Goal: Information Seeking & Learning: Learn about a topic

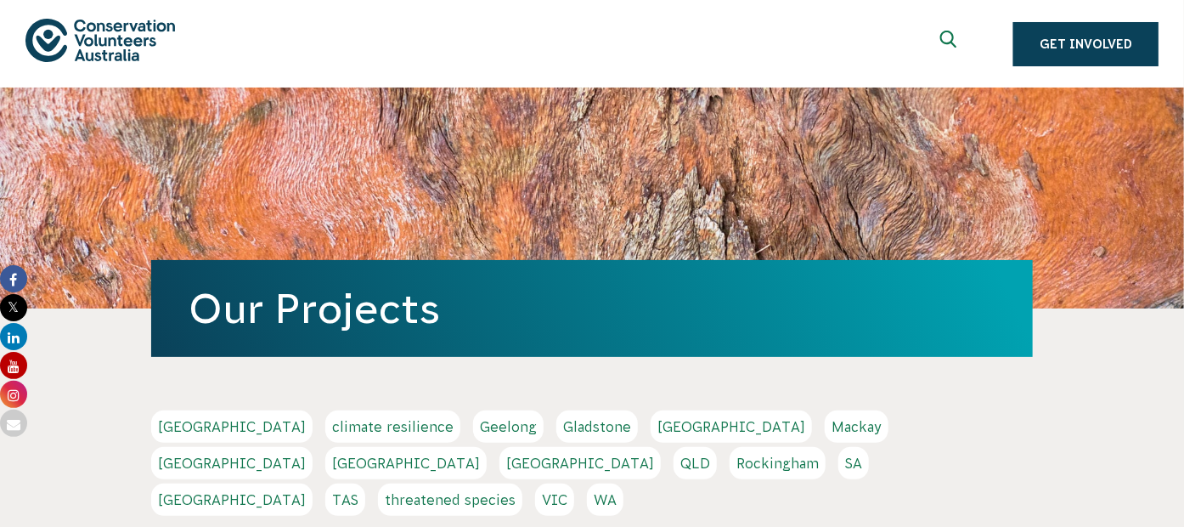
click at [1137, 44] on div "Show mobile navigation menu" at bounding box center [1138, 35] width 17 height 17
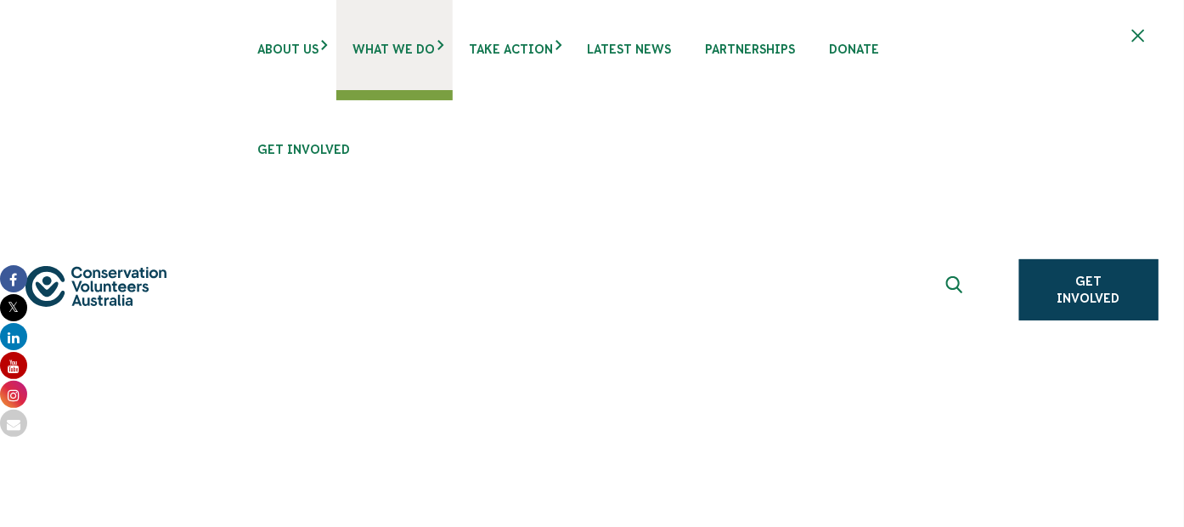
click at [353, 56] on span "What We Do" at bounding box center [394, 49] width 82 height 14
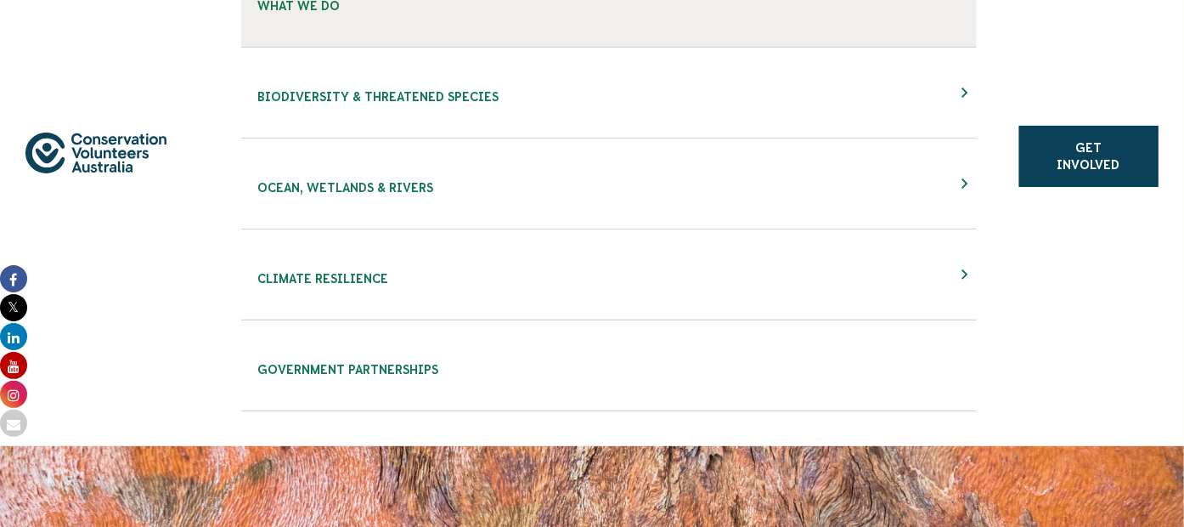
scroll to position [141, 0]
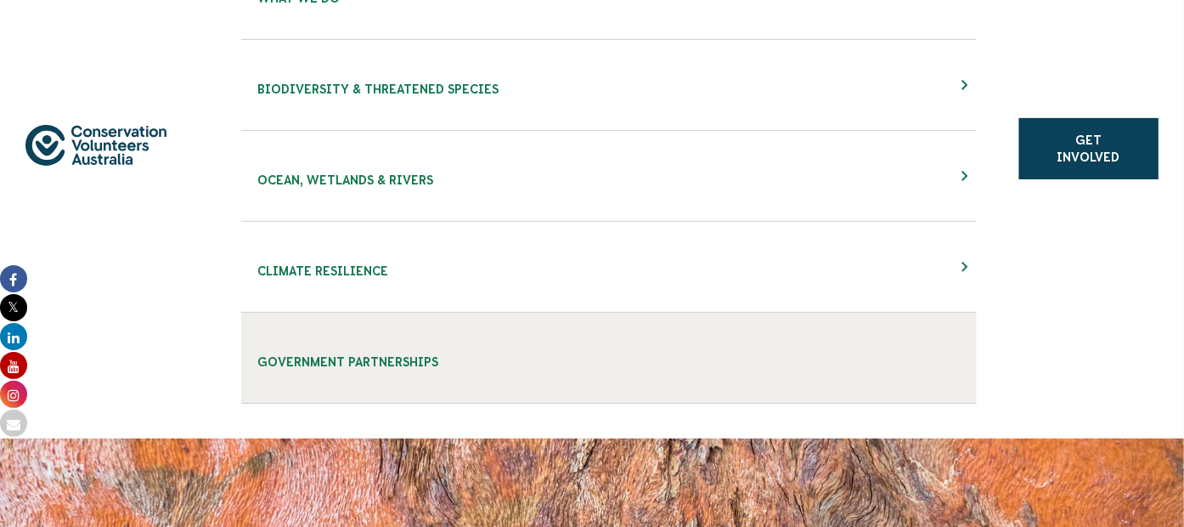
click at [241, 364] on link "Government Partnerships" at bounding box center [608, 358] width 735 height 91
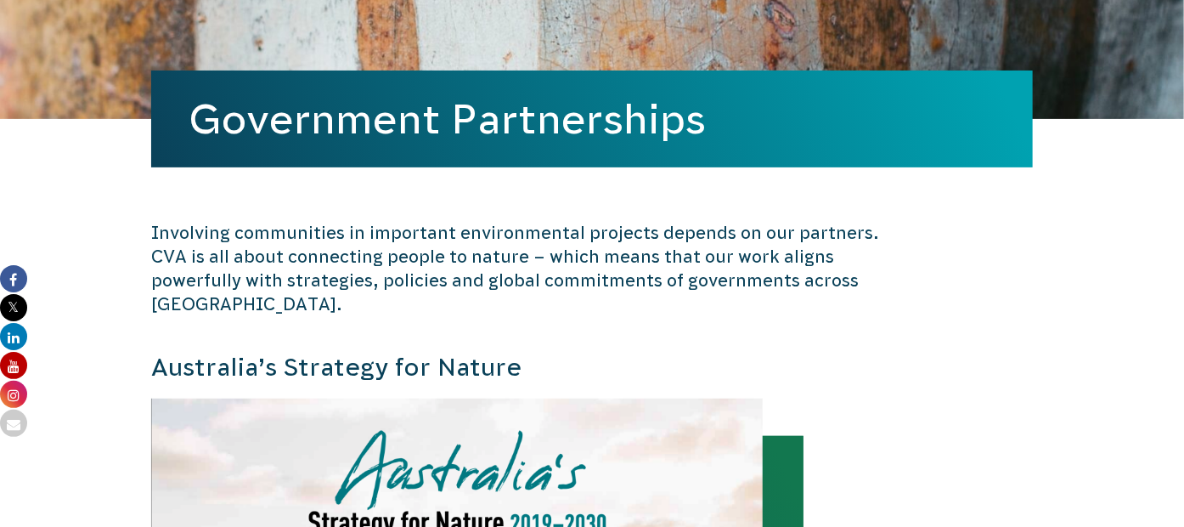
scroll to position [283, 0]
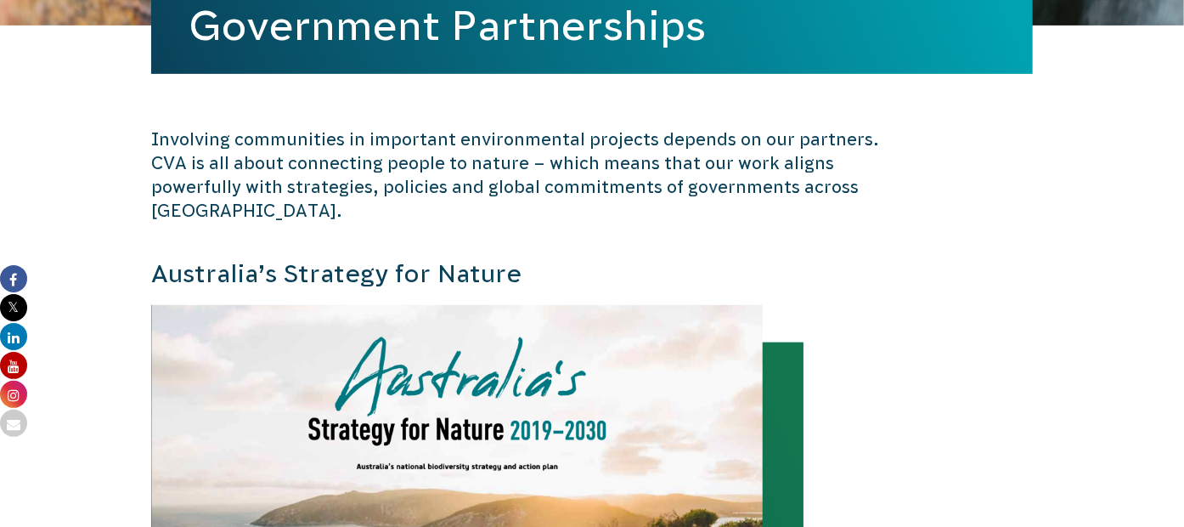
drag, startPoint x: 181, startPoint y: 262, endPoint x: 554, endPoint y: 267, distance: 372.9
click at [587, 48] on h1 "Government Partnerships" at bounding box center [592, 26] width 807 height 46
copy h1 "Government Partnerships"
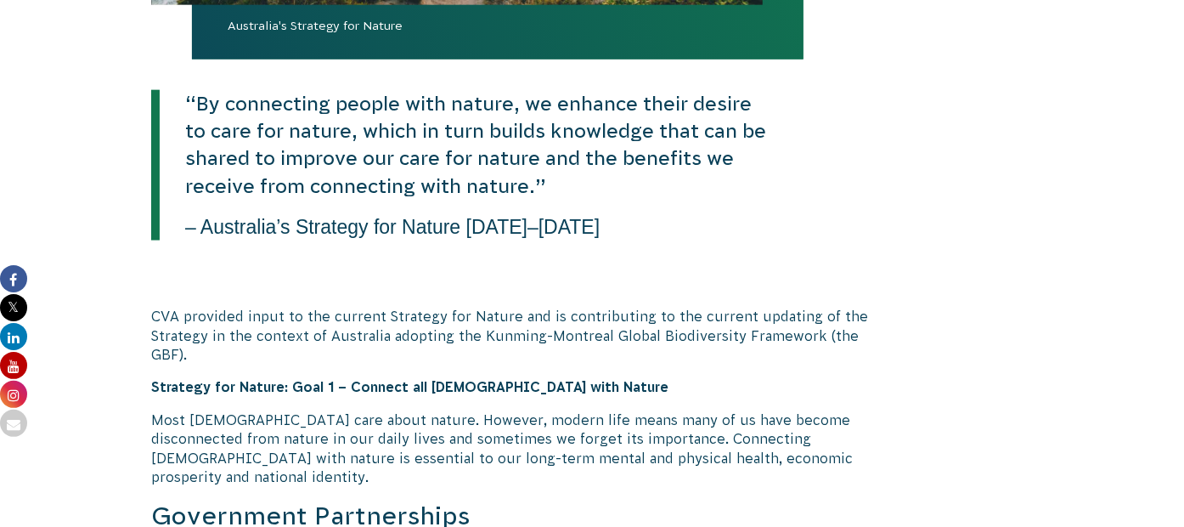
scroll to position [1273, 0]
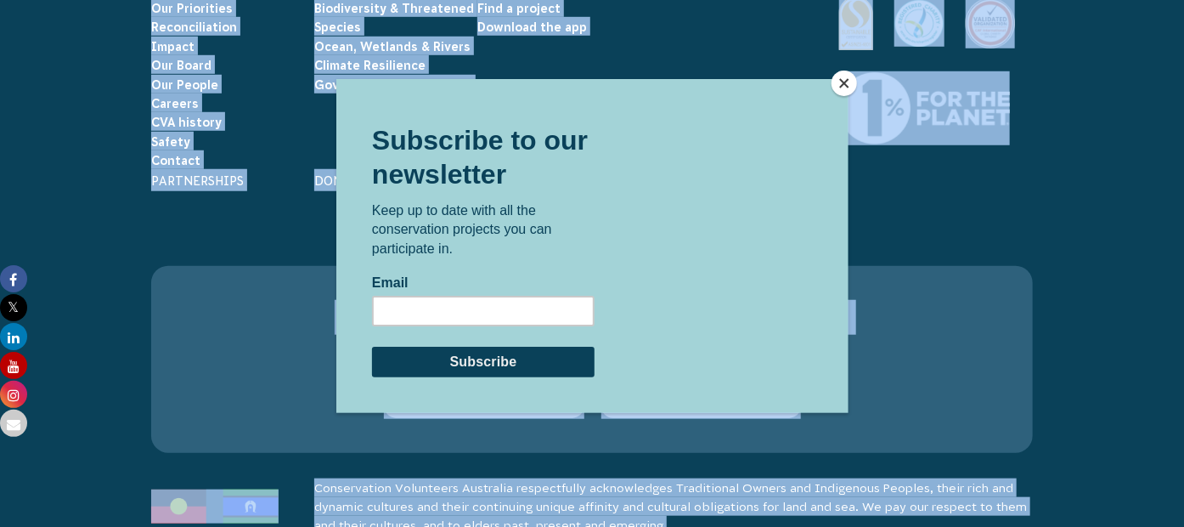
drag, startPoint x: 167, startPoint y: 277, endPoint x: 810, endPoint y: 430, distance: 660.8
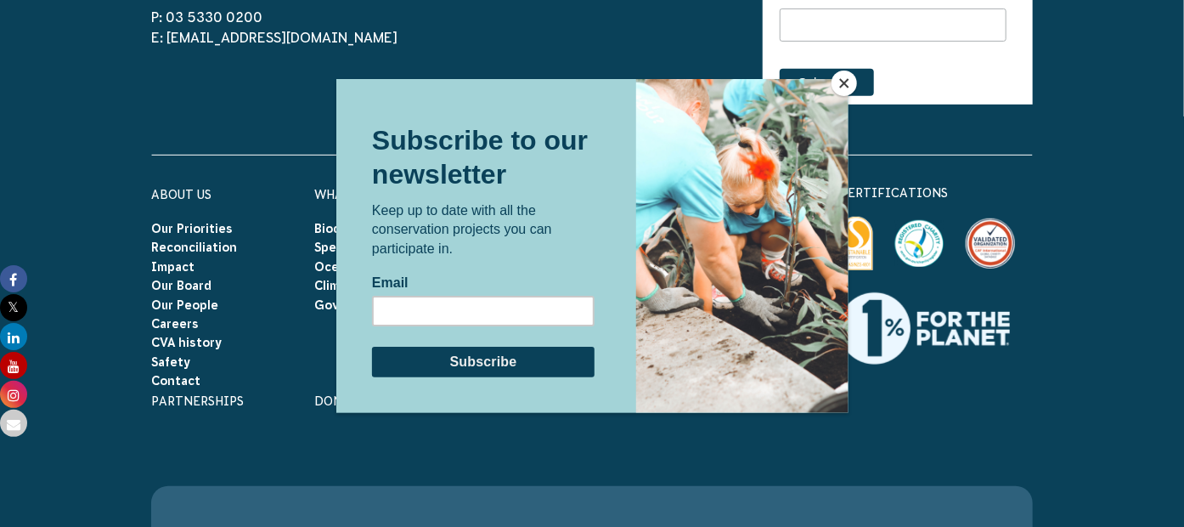
scroll to position [8933, 0]
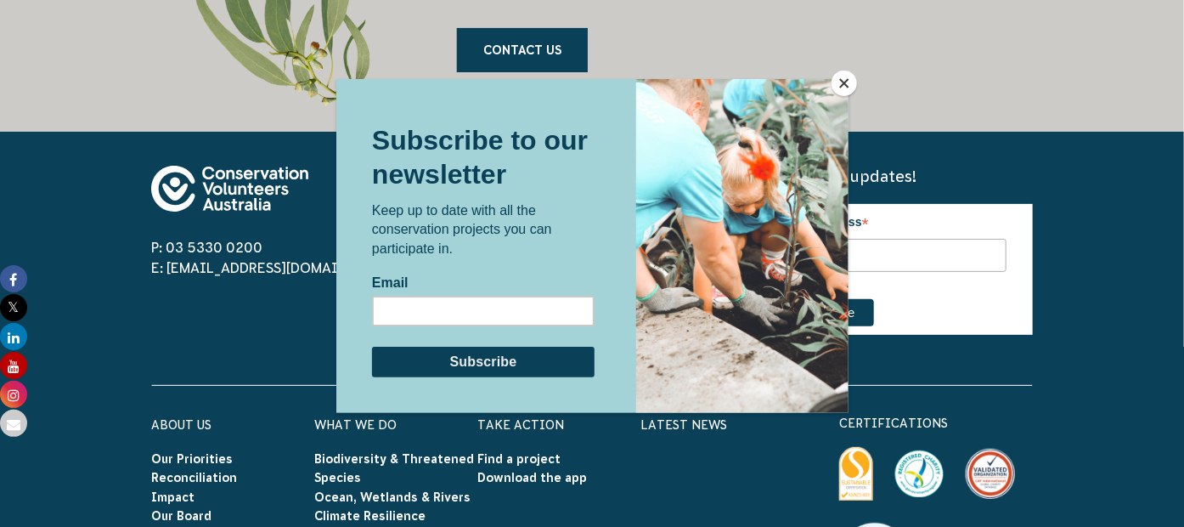
click at [174, 290] on div at bounding box center [592, 263] width 1184 height 527
click at [843, 79] on button "Close" at bounding box center [843, 82] width 25 height 25
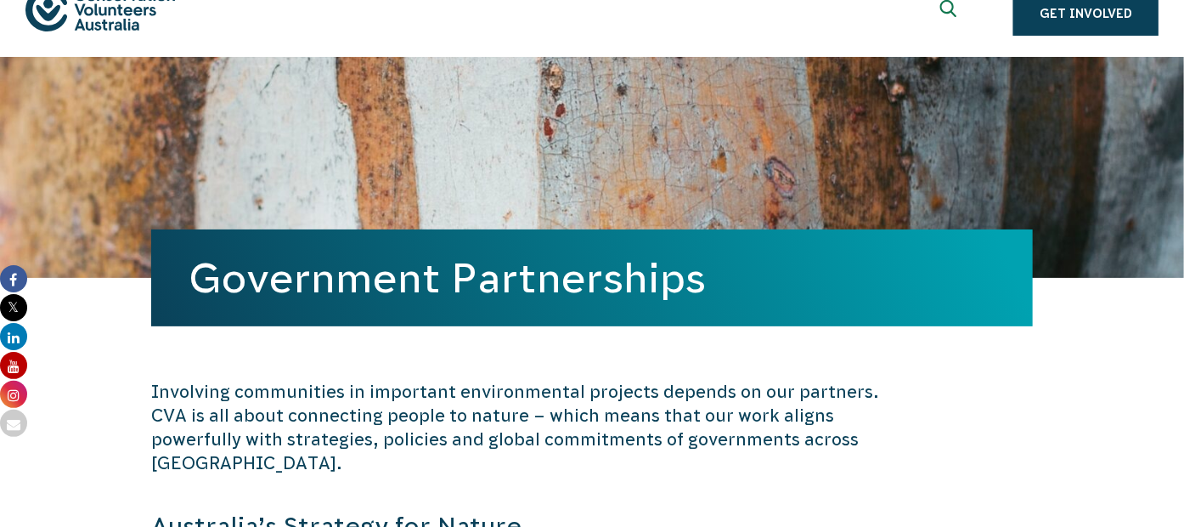
scroll to position [0, 0]
